Goal: Register for event/course

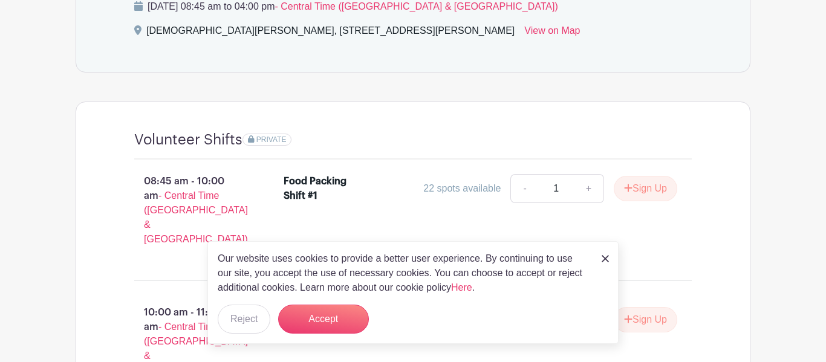
scroll to position [673, 0]
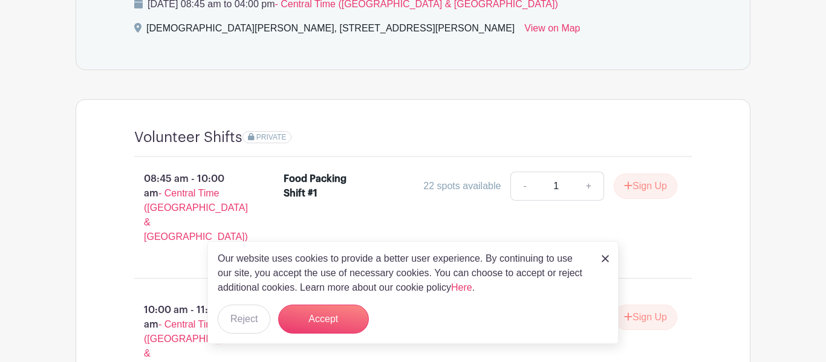
click at [602, 255] on link at bounding box center [605, 258] width 7 height 15
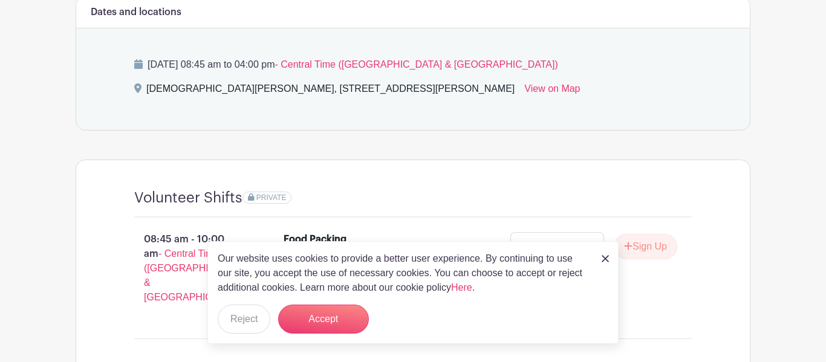
scroll to position [492, 0]
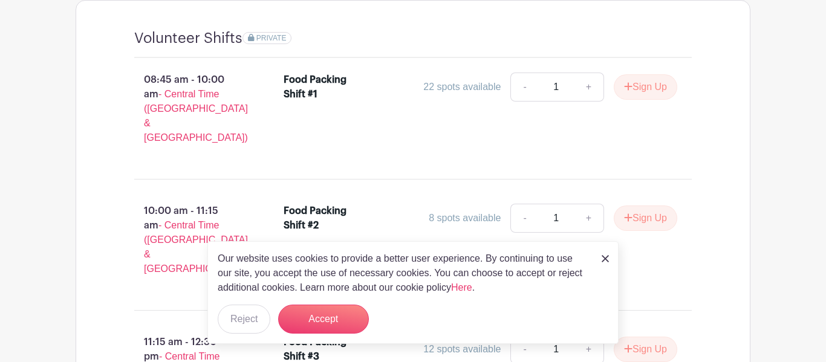
scroll to position [773, 0]
click at [609, 255] on div "Our website uses cookies to provide a better user experience. By continuing to …" at bounding box center [412, 292] width 411 height 103
click at [604, 258] on img at bounding box center [605, 258] width 7 height 7
